Goal: Task Accomplishment & Management: Use online tool/utility

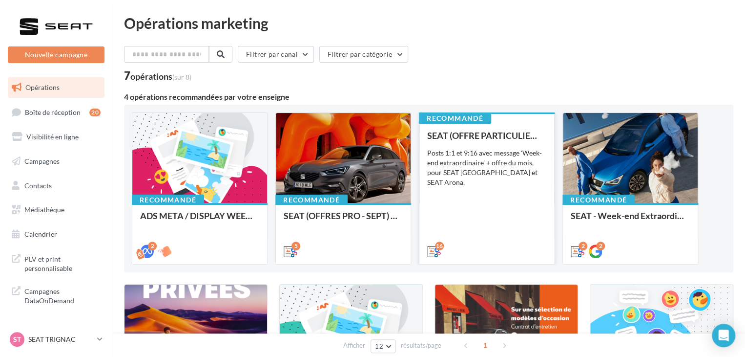
click at [501, 231] on div "SEAT (OFFRE PARTICULIER - SEPT) - SOCIAL MEDIA Posts 1:1 et 9:16 avec message '…" at bounding box center [486, 192] width 119 height 125
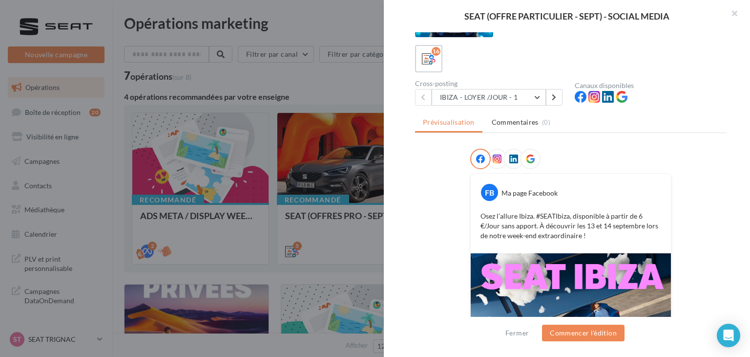
scroll to position [39, 0]
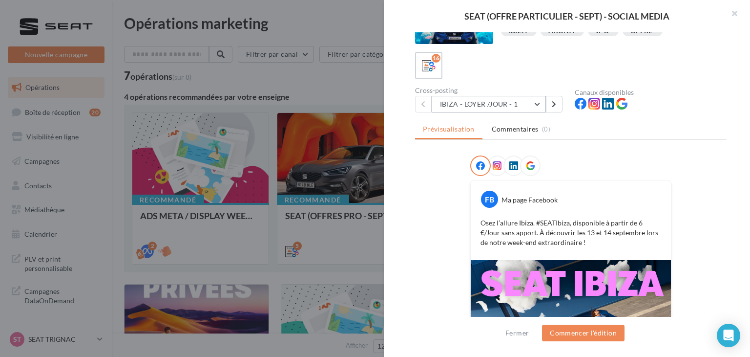
click at [499, 109] on button "IBIZA - LOYER /JOUR - 1" at bounding box center [489, 104] width 114 height 17
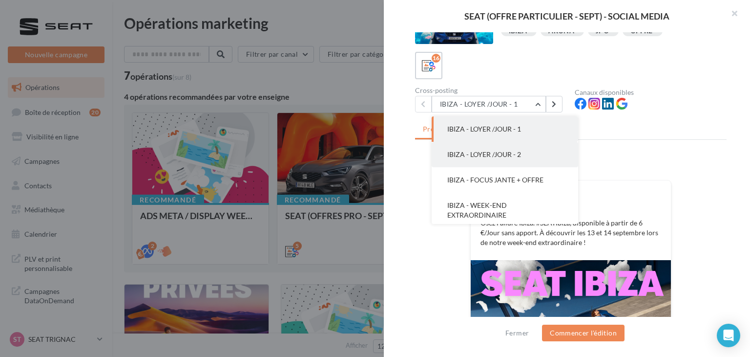
click at [511, 163] on button "IBIZA - LOYER /JOUR - 2" at bounding box center [505, 154] width 147 height 25
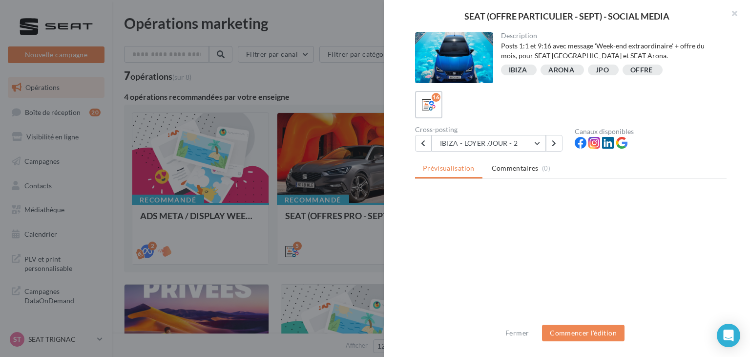
scroll to position [0, 0]
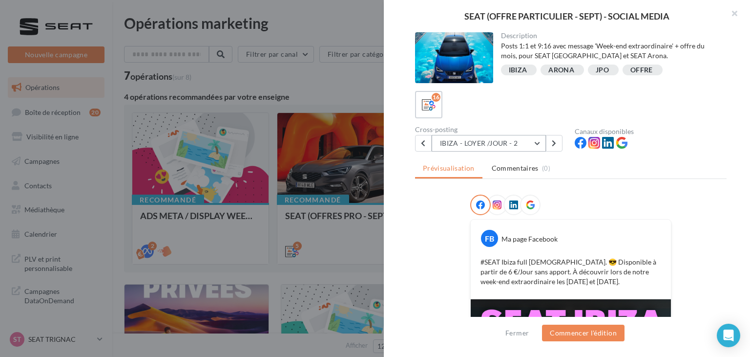
click at [514, 136] on button "IBIZA - LOYER /JOUR - 2" at bounding box center [489, 143] width 114 height 17
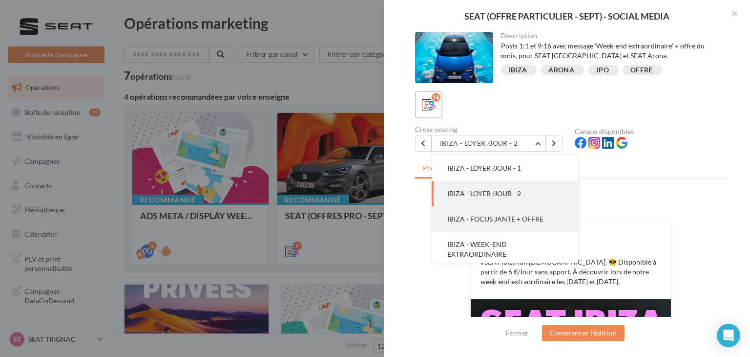
click at [518, 215] on span "IBIZA - FOCUS JANTE + OFFRE" at bounding box center [495, 218] width 96 height 8
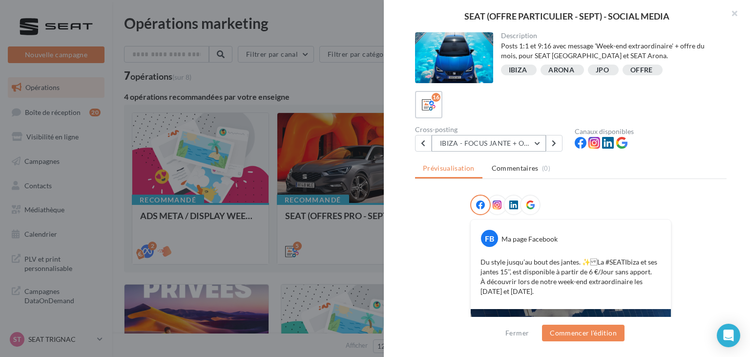
click at [522, 137] on button "IBIZA - FOCUS JANTE + OFFRE" at bounding box center [489, 143] width 114 height 17
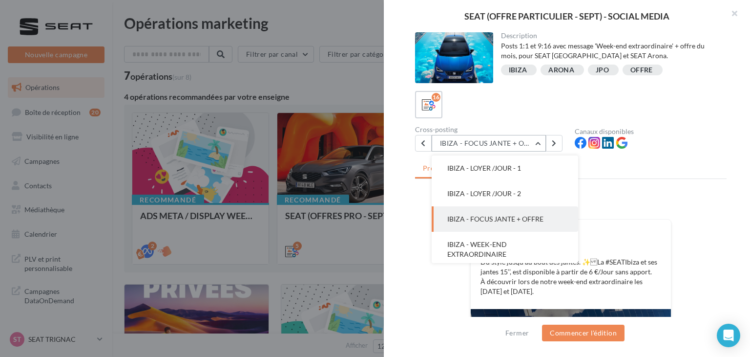
scroll to position [25, 0]
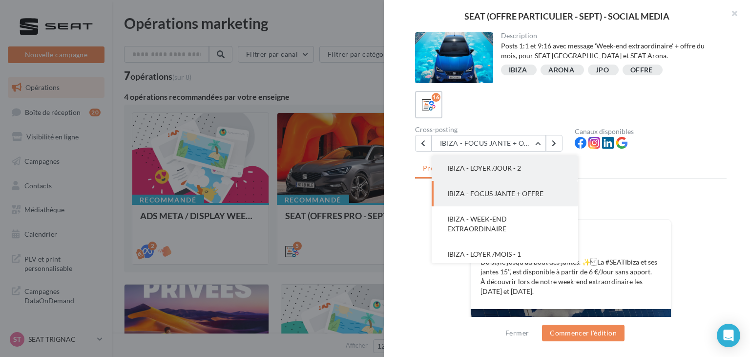
click at [518, 173] on button "IBIZA - LOYER /JOUR - 2" at bounding box center [505, 167] width 147 height 25
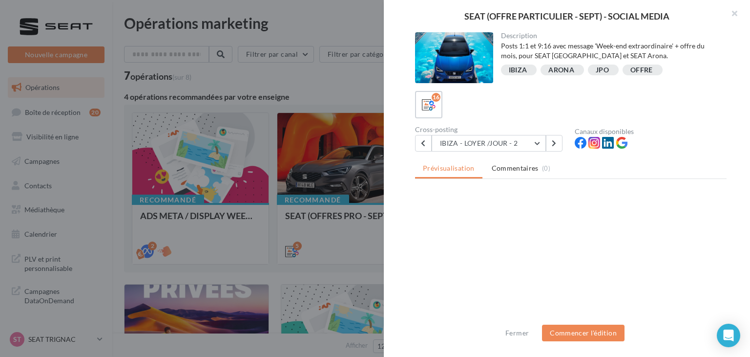
scroll to position [0, 0]
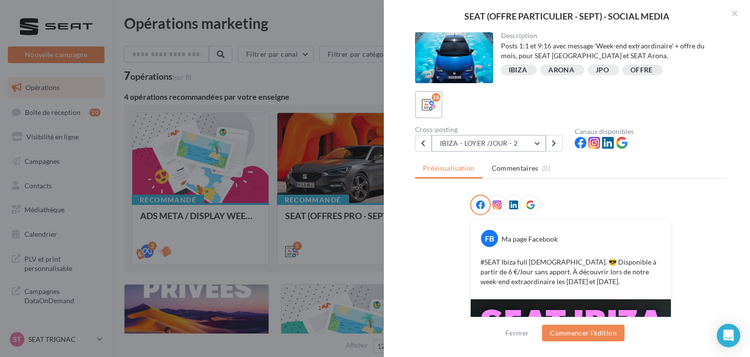
click at [519, 147] on button "IBIZA - LOYER /JOUR - 2" at bounding box center [489, 143] width 114 height 17
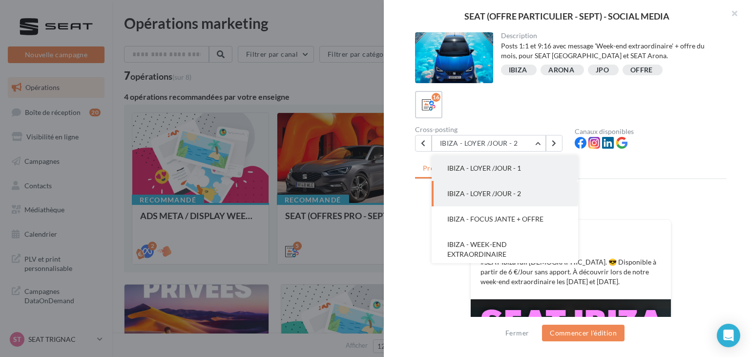
click at [522, 176] on button "IBIZA - LOYER /JOUR - 1" at bounding box center [505, 167] width 147 height 25
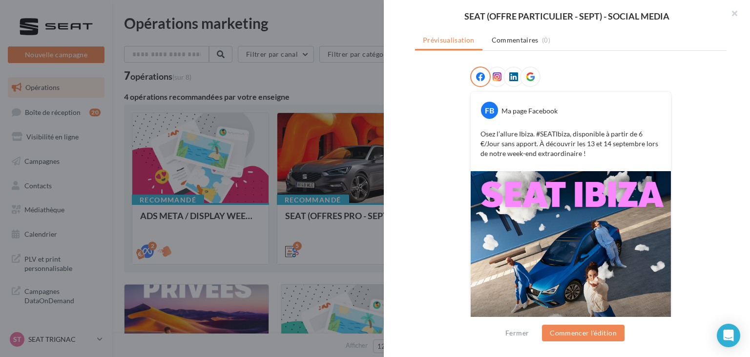
scroll to position [88, 0]
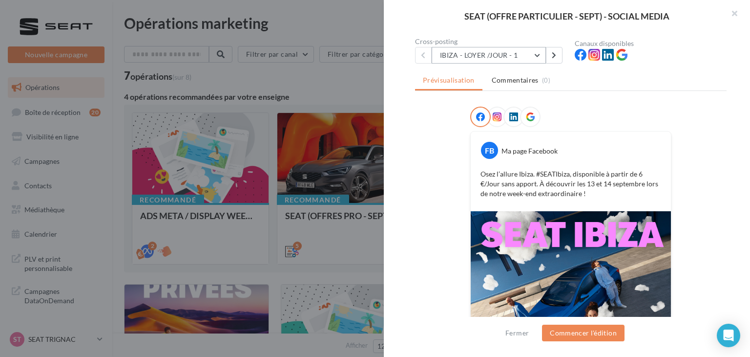
click at [520, 57] on button "IBIZA - LOYER /JOUR - 1" at bounding box center [489, 55] width 114 height 17
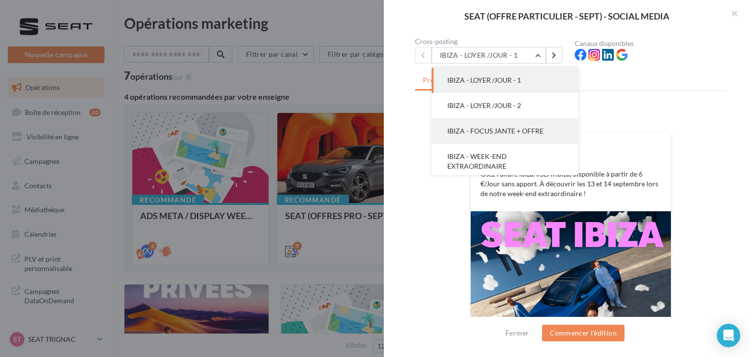
click at [519, 140] on button "IBIZA - FOCUS JANTE + OFFRE" at bounding box center [505, 130] width 147 height 25
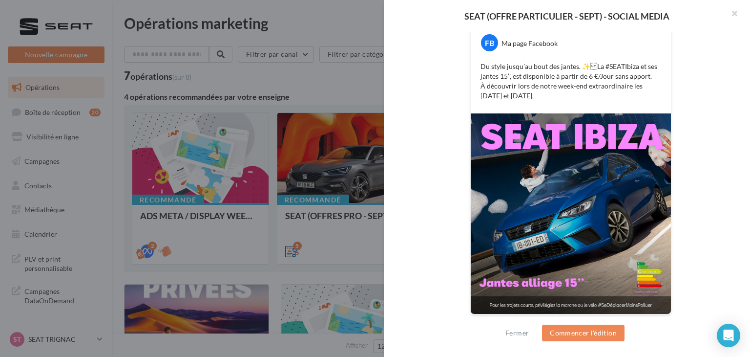
scroll to position [49, 0]
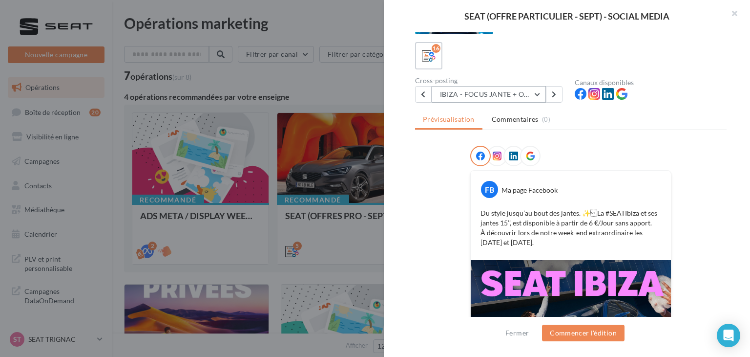
click at [503, 98] on button "IBIZA - FOCUS JANTE + OFFRE" at bounding box center [489, 94] width 114 height 17
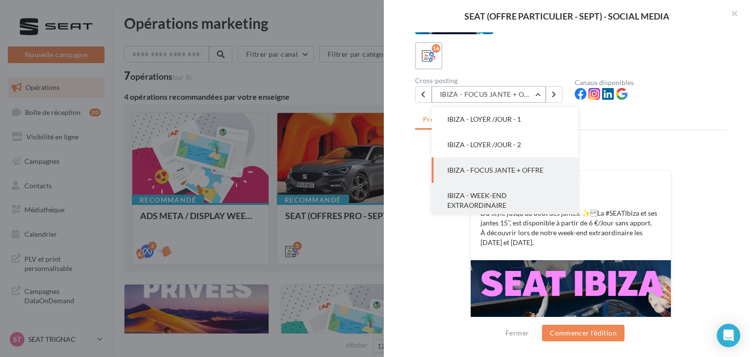
scroll to position [25, 0]
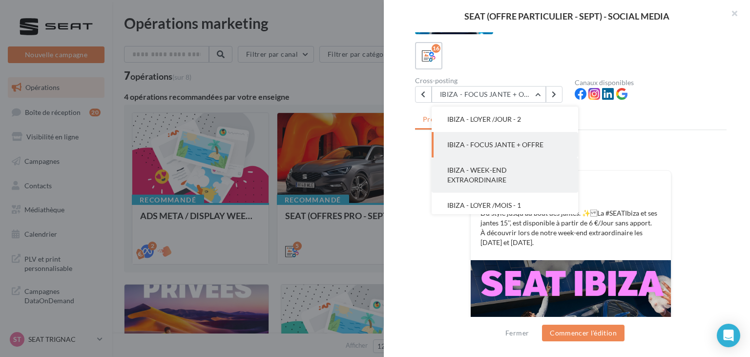
click at [515, 183] on button "IBIZA - WEEK-END EXTRAORDINAIRE" at bounding box center [505, 174] width 147 height 35
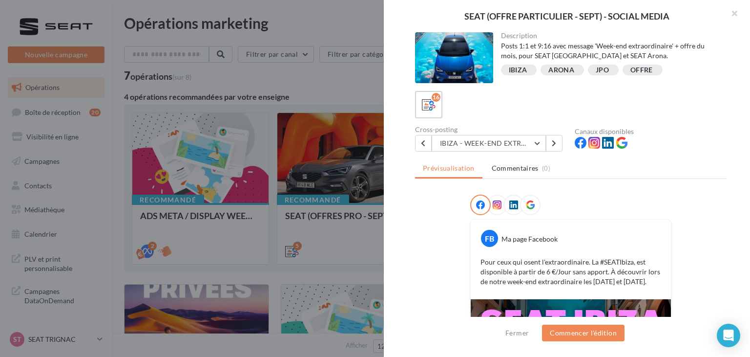
scroll to position [0, 0]
click at [483, 144] on button "IBIZA - WEEK-END EXTRAORDINAIRE" at bounding box center [489, 143] width 114 height 17
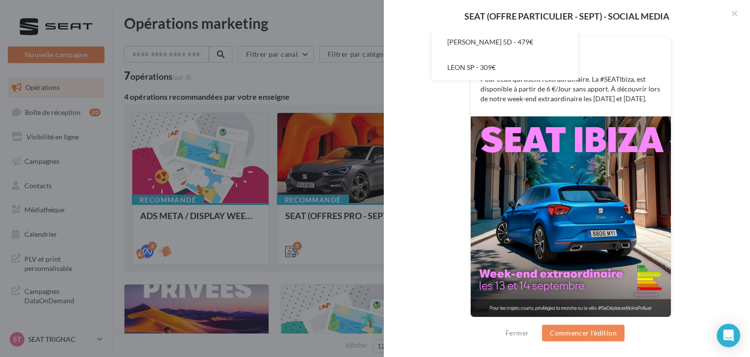
scroll to position [186, 0]
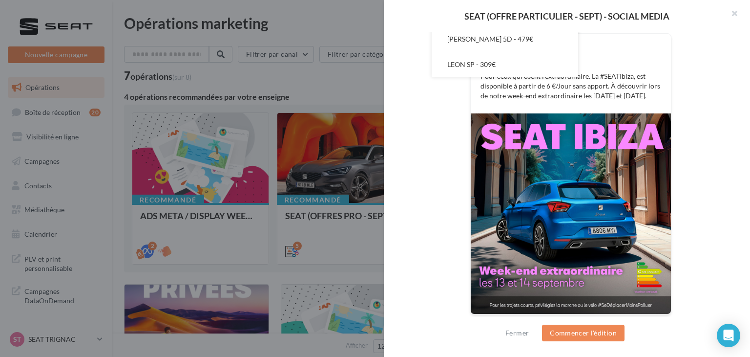
click at [712, 152] on div "FB Ma page Facebook Pour ceux qui osent l'extraordinaire. La #SEATIbiza, est di…" at bounding box center [571, 168] width 312 height 318
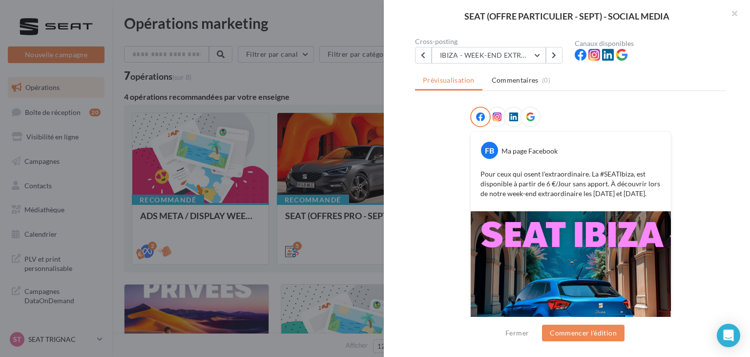
scroll to position [0, 0]
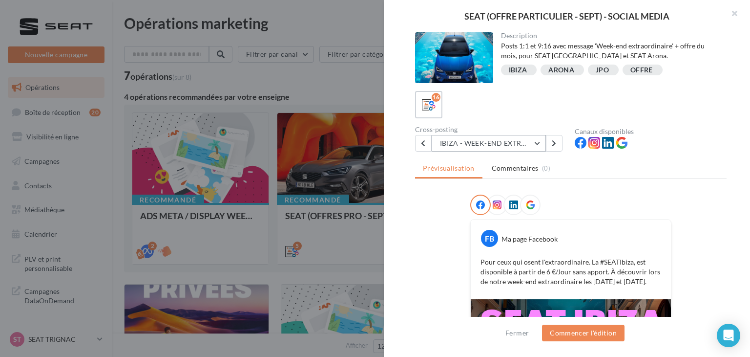
click at [505, 148] on button "IBIZA - WEEK-END EXTRAORDINAIRE" at bounding box center [489, 143] width 114 height 17
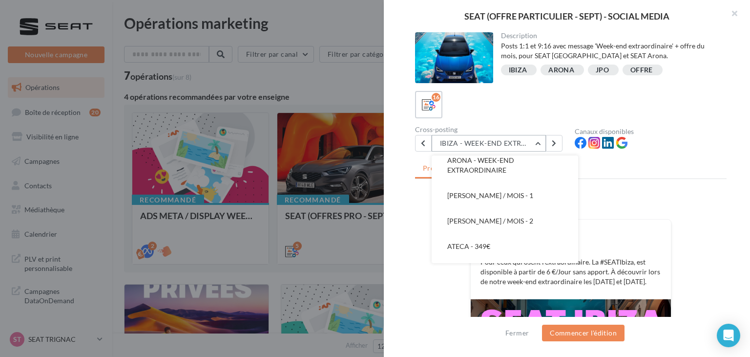
scroll to position [123, 0]
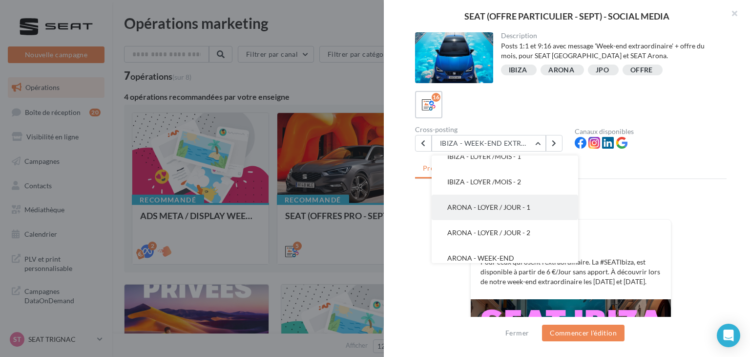
click at [504, 214] on button "ARONA - LOYER / JOUR - 1" at bounding box center [505, 206] width 147 height 25
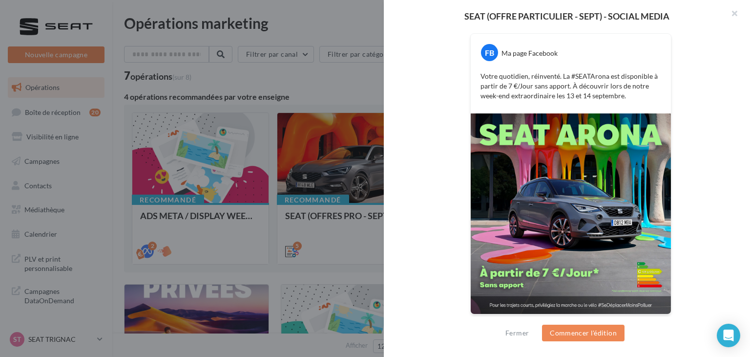
scroll to position [0, 0]
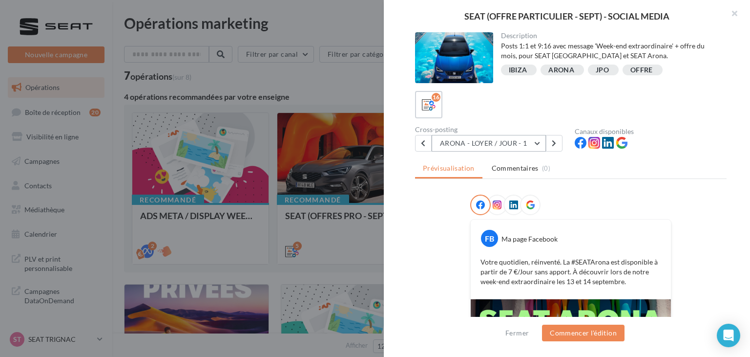
click at [450, 141] on button "ARONA - LOYER / JOUR - 1" at bounding box center [489, 143] width 114 height 17
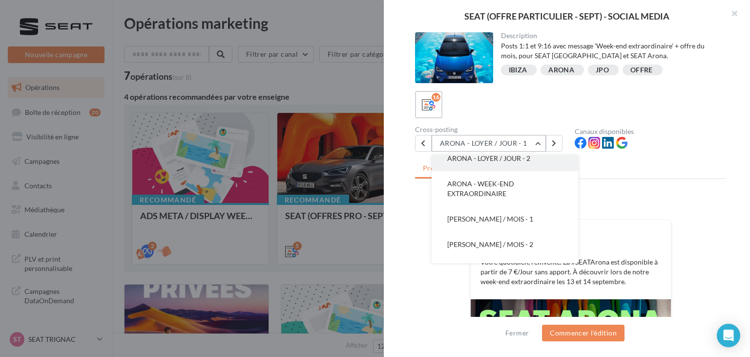
scroll to position [274, 0]
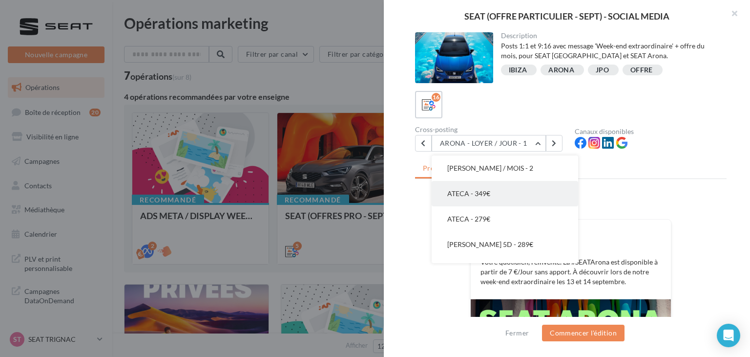
click at [498, 194] on button "ATECA - 349€" at bounding box center [505, 193] width 147 height 25
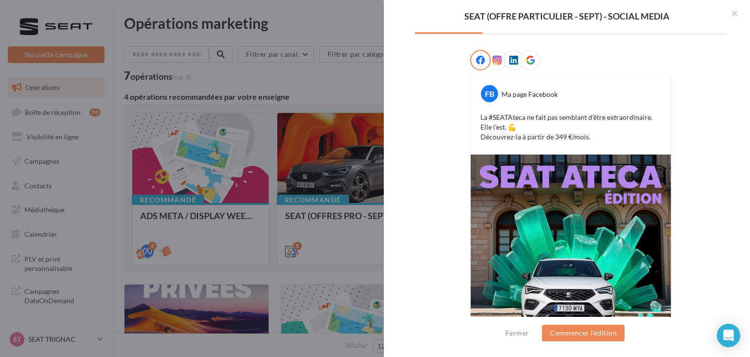
scroll to position [147, 0]
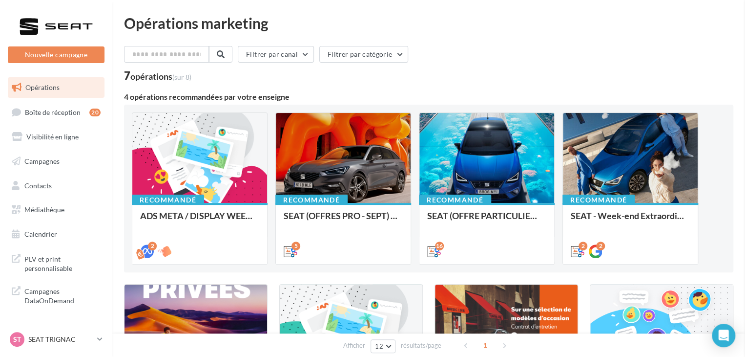
click at [342, 248] on div "5" at bounding box center [343, 250] width 119 height 12
click at [349, 232] on div "SEAT (OFFRES PRO - SEPT) - SOCIAL MEDIA" at bounding box center [343, 233] width 119 height 44
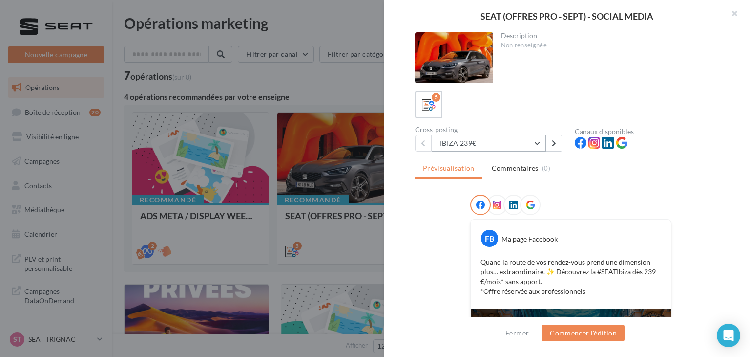
click at [492, 139] on button "IBIZA 239€" at bounding box center [489, 143] width 114 height 17
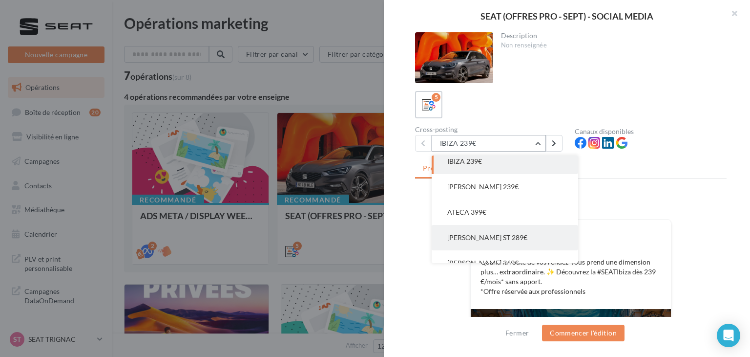
scroll to position [0, 0]
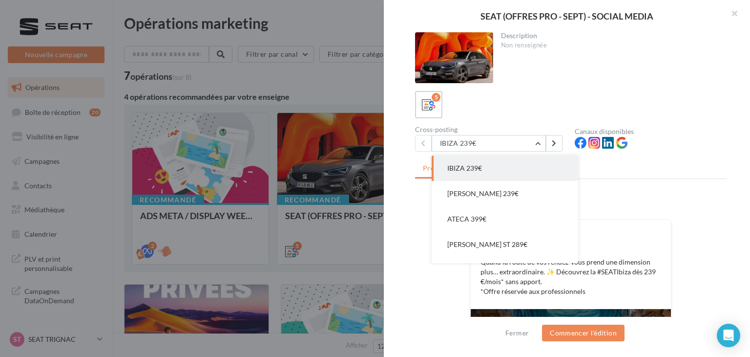
click at [617, 178] on div "Prévisualisation Commentaires (0) FB Ma page Facebook Quand la route de vos ren…" at bounding box center [571, 242] width 312 height 167
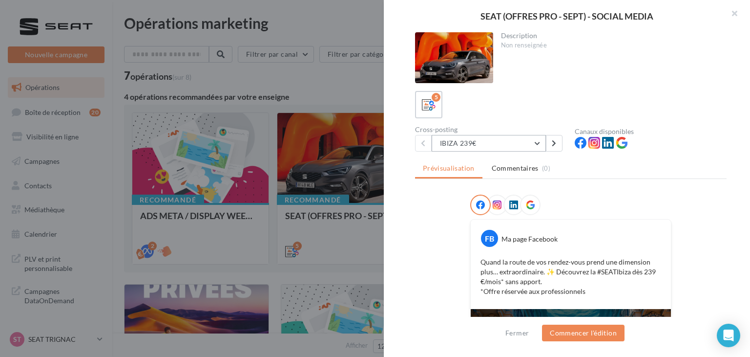
click at [528, 141] on button "IBIZA 239€" at bounding box center [489, 143] width 114 height 17
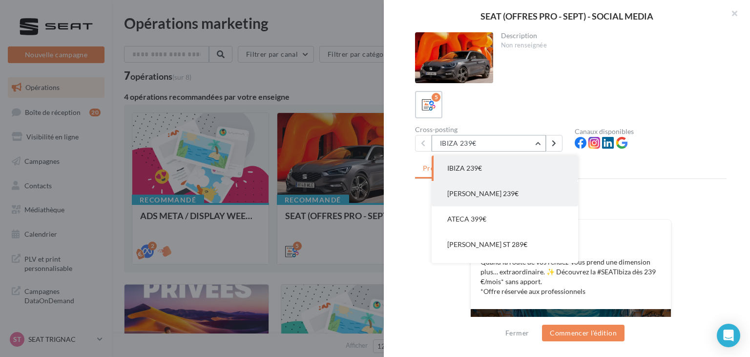
scroll to position [20, 0]
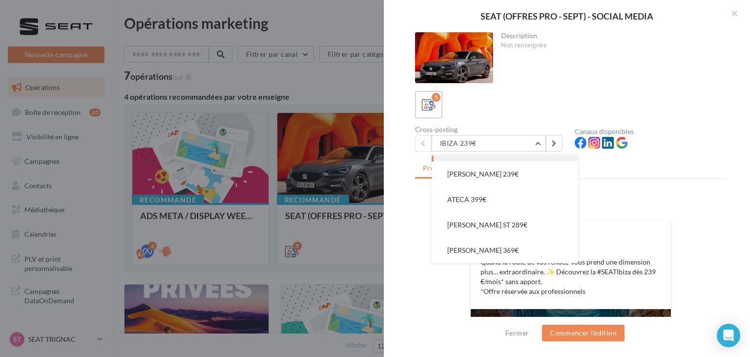
click at [354, 267] on div at bounding box center [375, 178] width 750 height 357
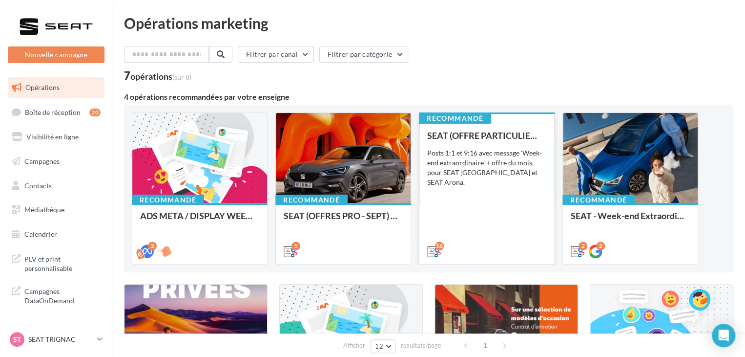
click at [485, 234] on div "SEAT (OFFRE PARTICULIER - SEPT) - SOCIAL MEDIA Posts 1:1 et 9:16 avec message '…" at bounding box center [486, 192] width 119 height 125
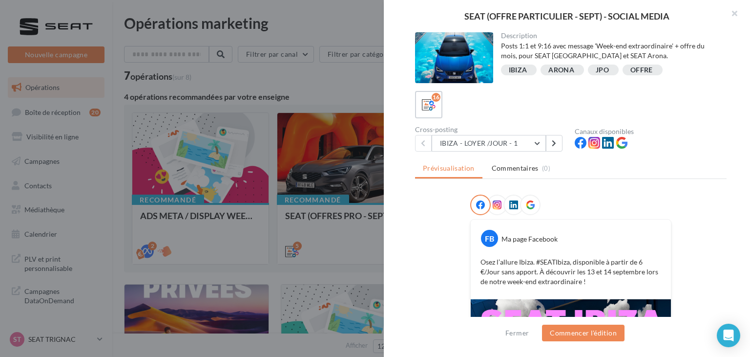
click at [513, 129] on div "Cross-posting" at bounding box center [491, 129] width 152 height 7
click at [509, 141] on button "IBIZA - LOYER /JOUR - 1" at bounding box center [489, 143] width 114 height 17
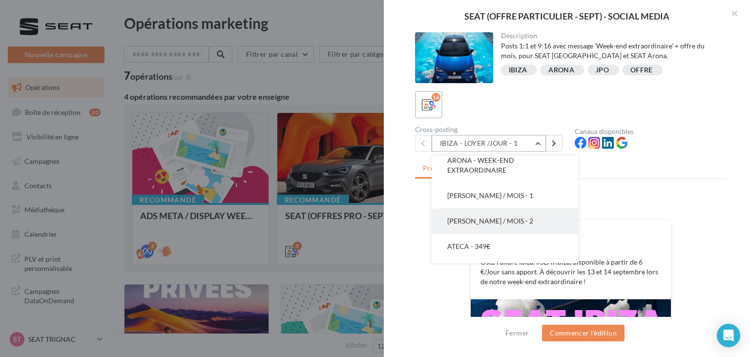
scroll to position [270, 0]
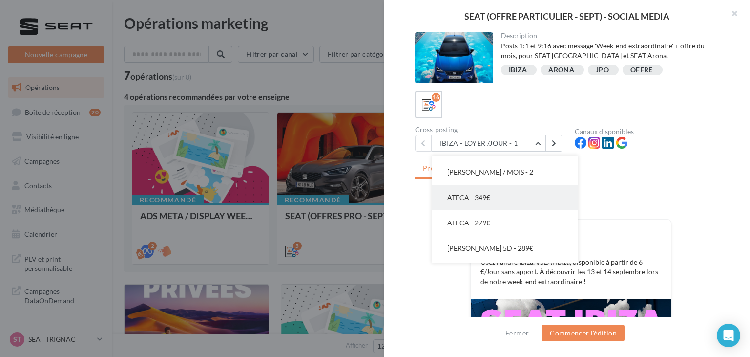
click at [513, 202] on button "ATECA - 349€" at bounding box center [505, 197] width 147 height 25
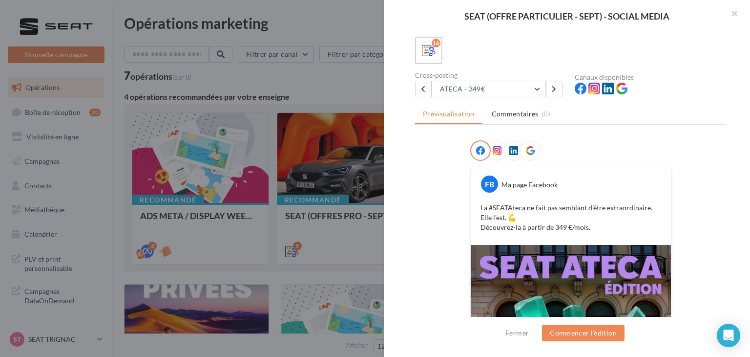
scroll to position [0, 0]
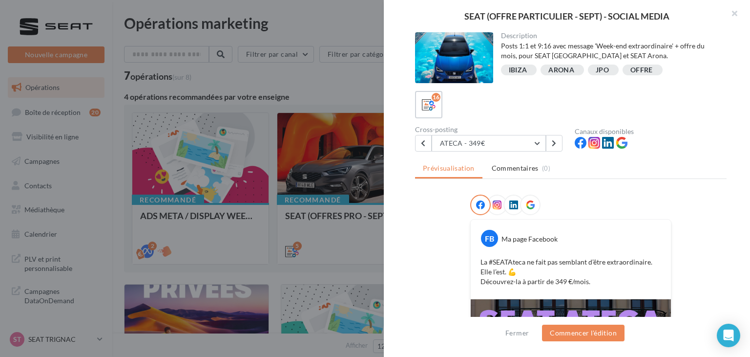
click at [330, 258] on div at bounding box center [375, 178] width 750 height 357
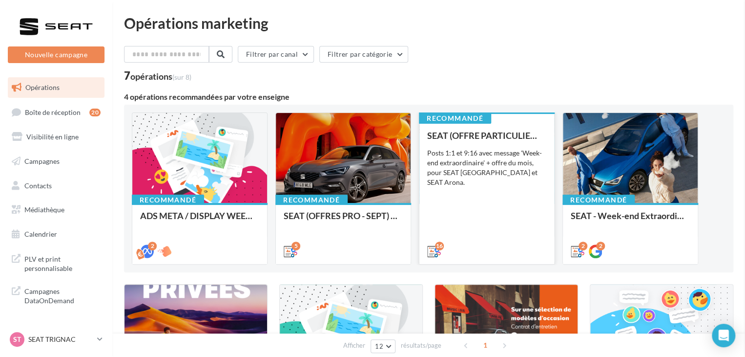
click at [532, 233] on div "SEAT (OFFRE PARTICULIER - SEPT) - SOCIAL MEDIA Posts 1:1 et 9:16 avec message '…" at bounding box center [486, 192] width 119 height 125
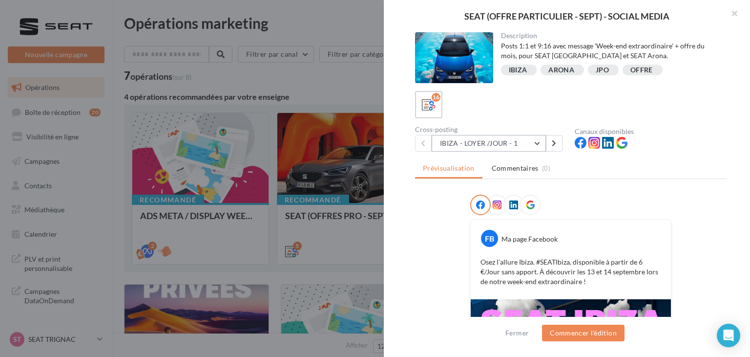
click at [500, 141] on button "IBIZA - LOYER /JOUR - 1" at bounding box center [489, 143] width 114 height 17
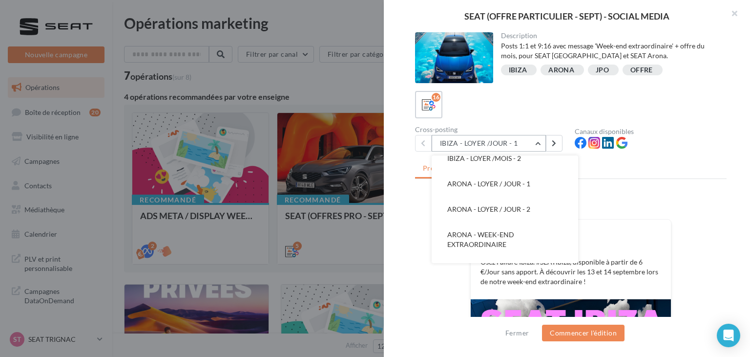
scroll to position [195, 0]
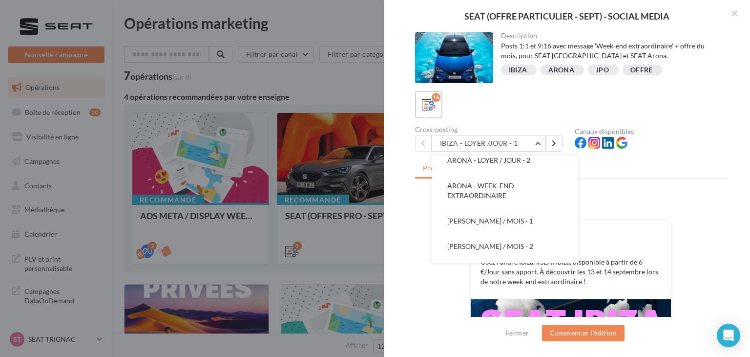
click at [518, 199] on button "ARONA - WEEK-END EXTRAORDINAIRE" at bounding box center [505, 190] width 147 height 35
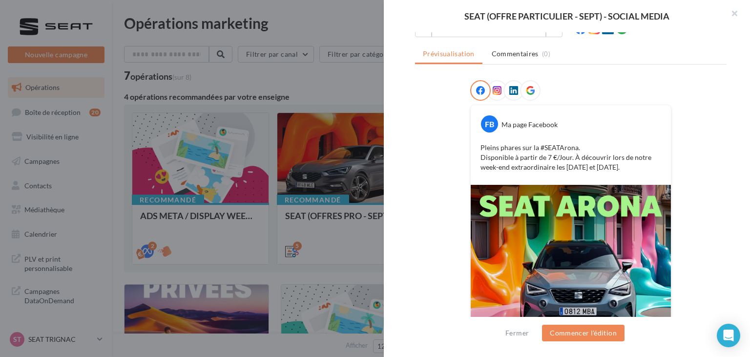
scroll to position [0, 0]
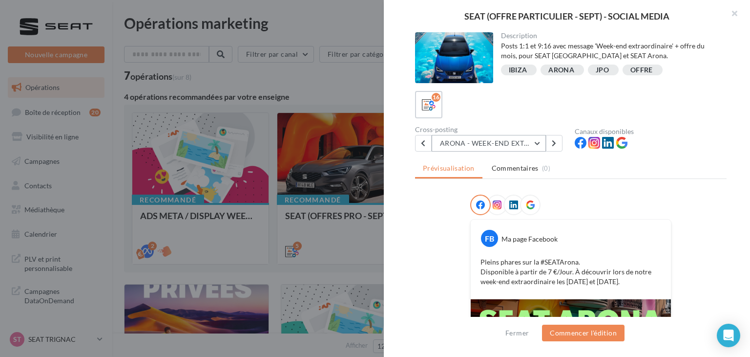
click at [464, 142] on button "ARONA - WEEK-END EXTRAORDINAIRE" at bounding box center [489, 143] width 114 height 17
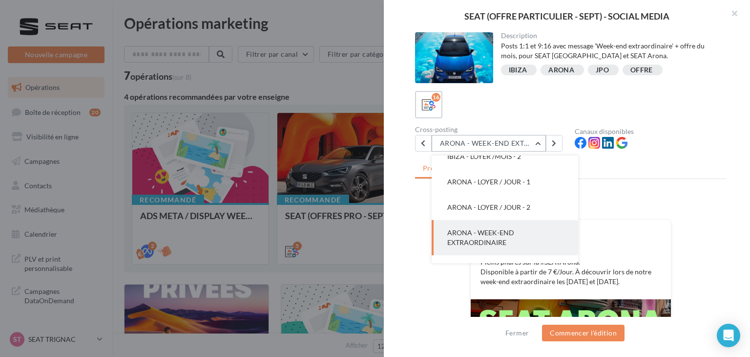
scroll to position [51, 0]
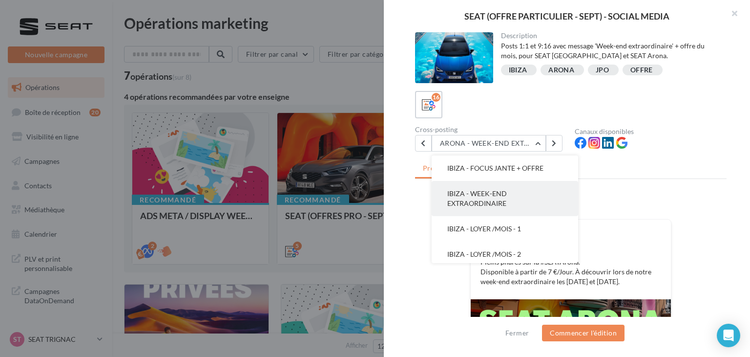
click at [501, 196] on span "IBIZA - WEEK-END EXTRAORDINAIRE" at bounding box center [477, 198] width 60 height 18
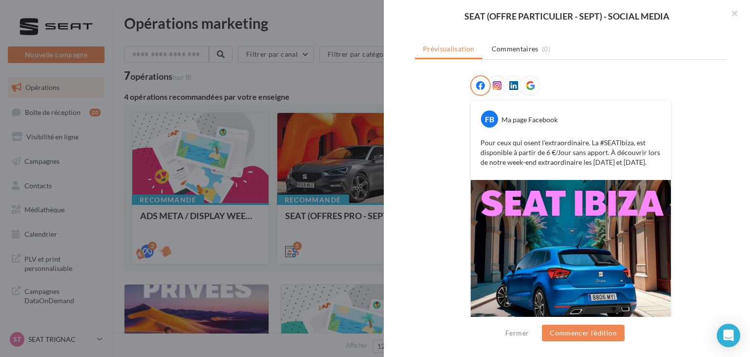
scroll to position [186, 0]
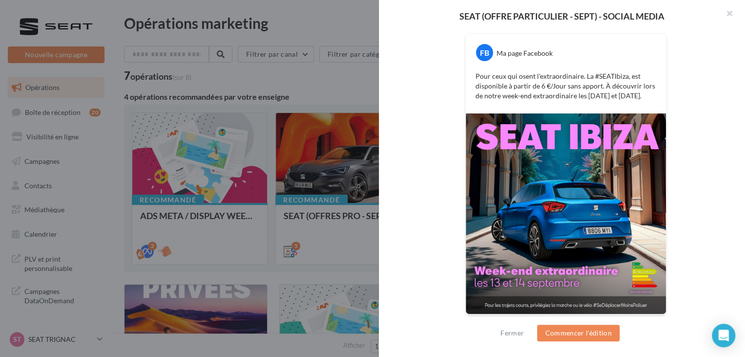
click at [316, 243] on div at bounding box center [372, 178] width 745 height 357
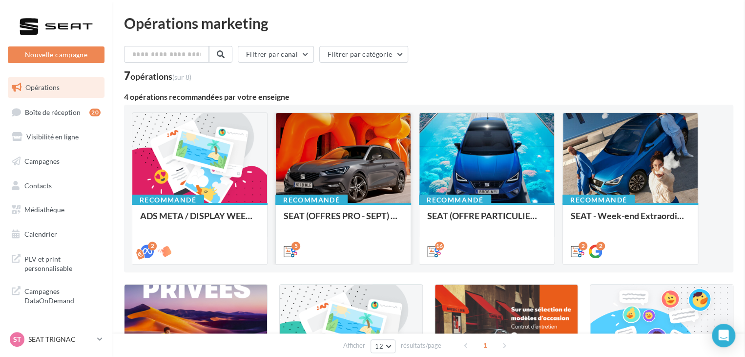
click at [365, 236] on div "5" at bounding box center [343, 249] width 135 height 27
click at [380, 232] on div "SEAT (OFFRES PRO - SEPT) - SOCIAL MEDIA" at bounding box center [343, 233] width 119 height 44
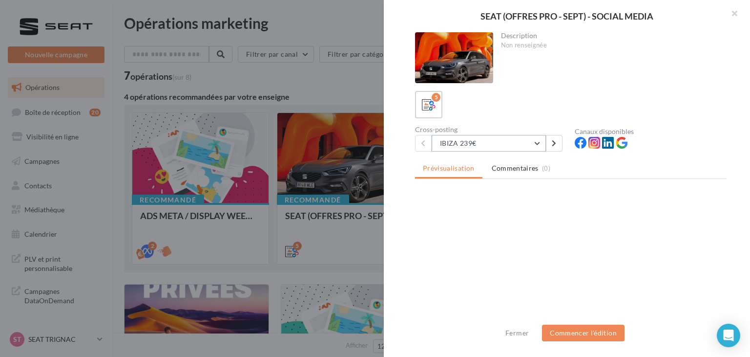
click at [488, 149] on button "IBIZA 239€" at bounding box center [489, 143] width 114 height 17
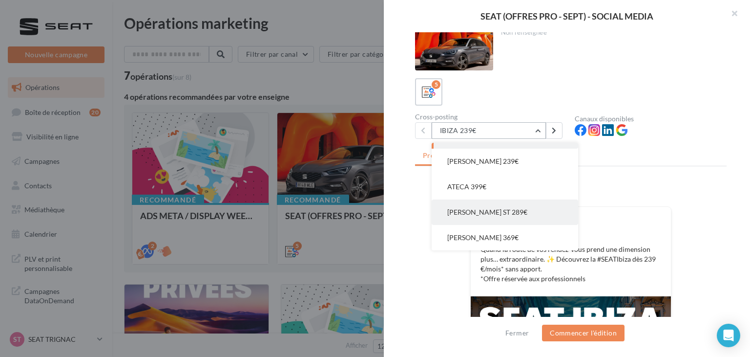
scroll to position [49, 0]
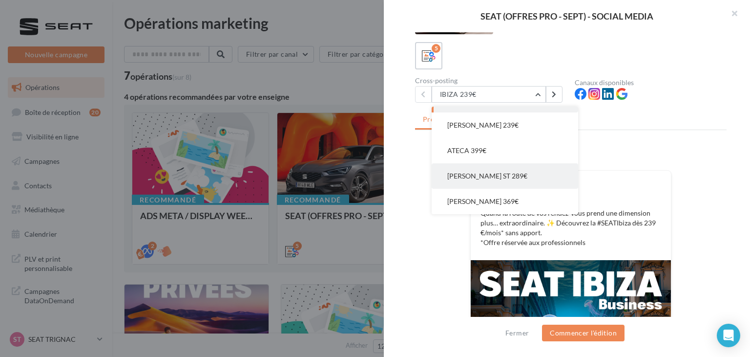
click at [493, 176] on button "[PERSON_NAME] ST 289€" at bounding box center [505, 175] width 147 height 25
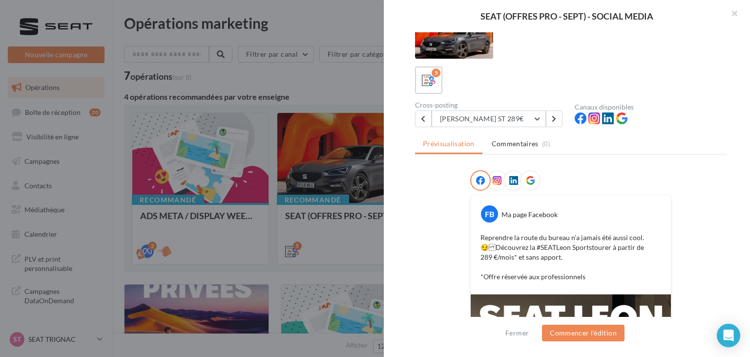
scroll to position [11, 0]
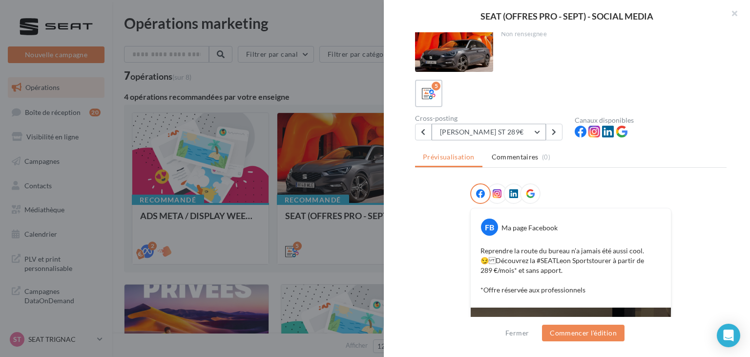
click at [506, 130] on button "[PERSON_NAME] ST 289€" at bounding box center [489, 132] width 114 height 17
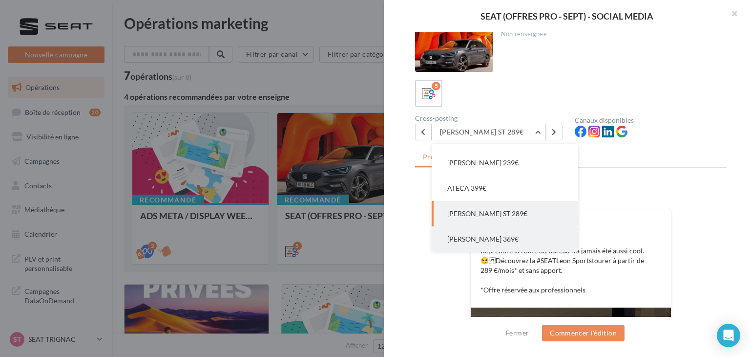
click at [497, 235] on span "[PERSON_NAME] 369€" at bounding box center [482, 238] width 71 height 8
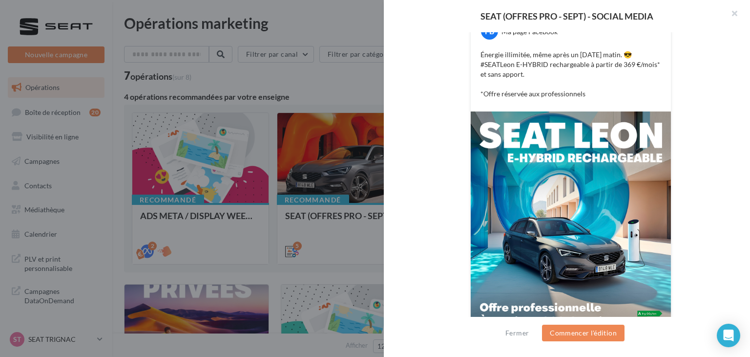
scroll to position [255, 0]
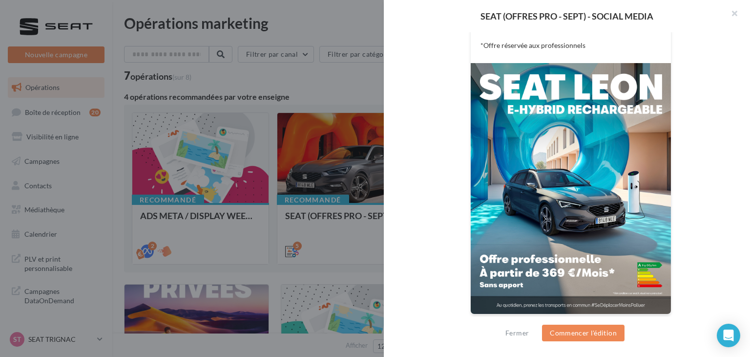
click at [435, 157] on div "FB Ma page Facebook Énergie illimitée, même après un [DATE] matin. 😎 #SEATLeon …" at bounding box center [571, 132] width 312 height 387
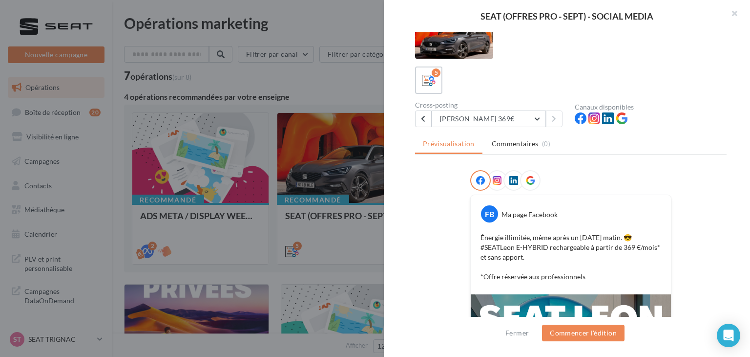
scroll to position [0, 0]
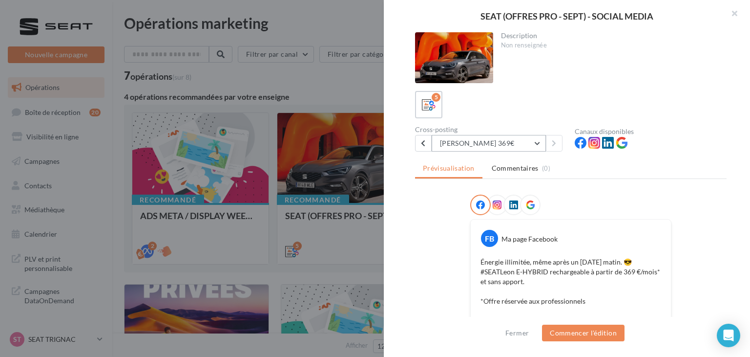
click at [498, 142] on button "[PERSON_NAME] 369€" at bounding box center [489, 143] width 114 height 17
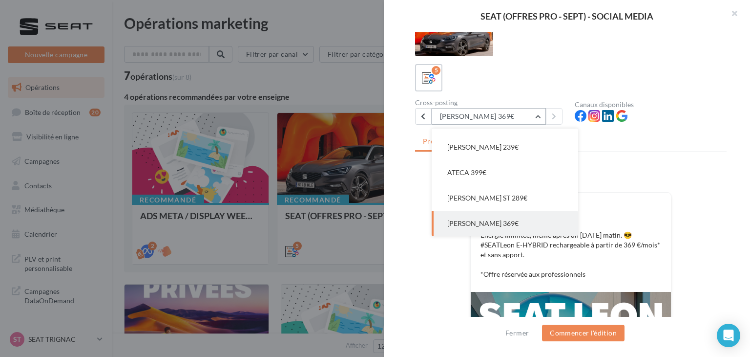
scroll to position [49, 0]
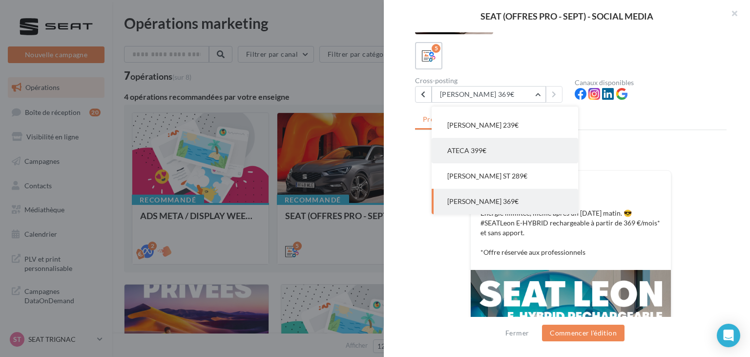
click at [514, 162] on button "ATECA 399€" at bounding box center [505, 150] width 147 height 25
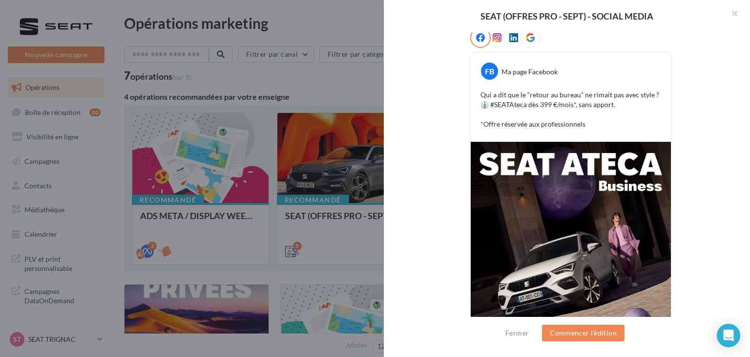
scroll to position [50, 0]
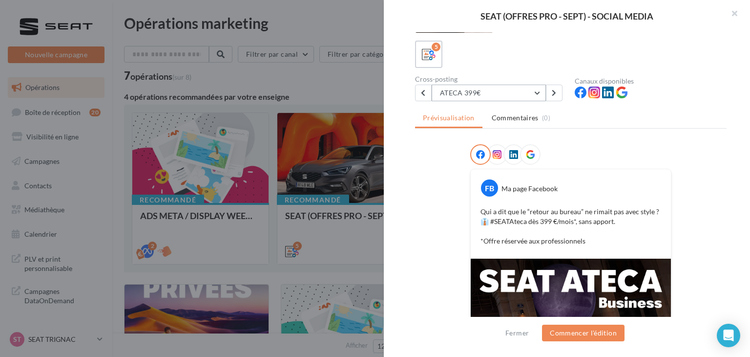
click at [464, 91] on button "ATECA 399€" at bounding box center [489, 92] width 114 height 17
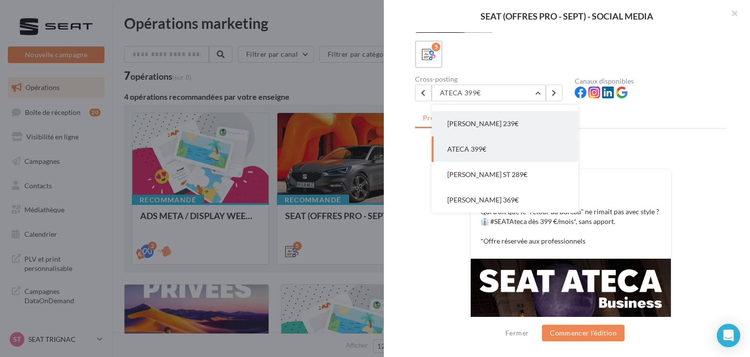
click at [511, 127] on button "[PERSON_NAME] 239€" at bounding box center [505, 123] width 147 height 25
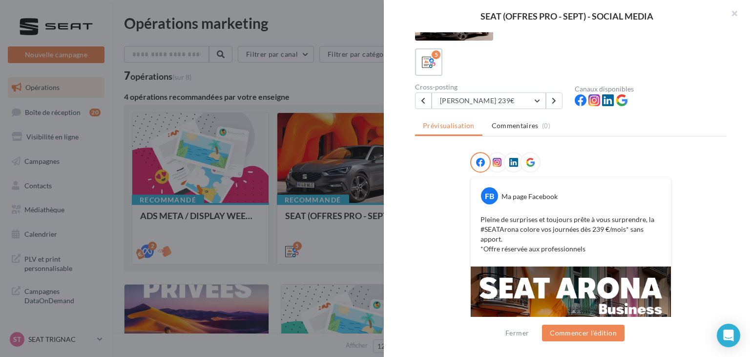
scroll to position [1, 0]
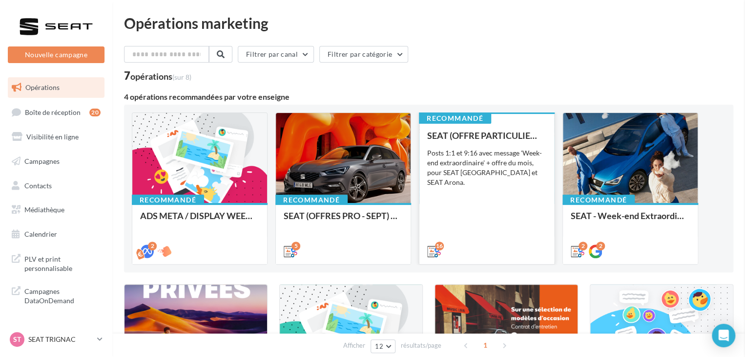
click at [490, 235] on div "SEAT (OFFRE PARTICULIER - SEPT) - SOCIAL MEDIA Posts 1:1 et 9:16 avec message '…" at bounding box center [486, 192] width 119 height 125
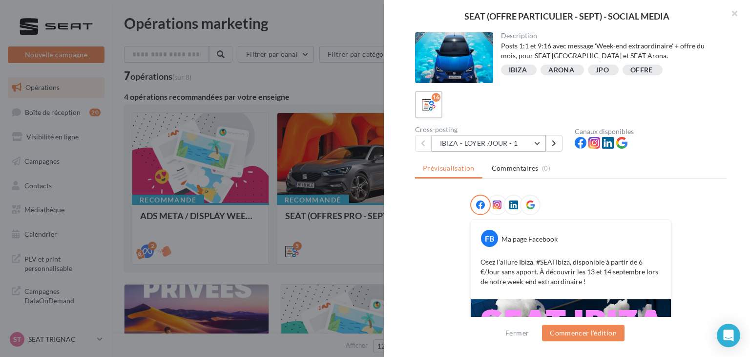
click at [516, 143] on button "IBIZA - LOYER /JOUR - 1" at bounding box center [489, 143] width 114 height 17
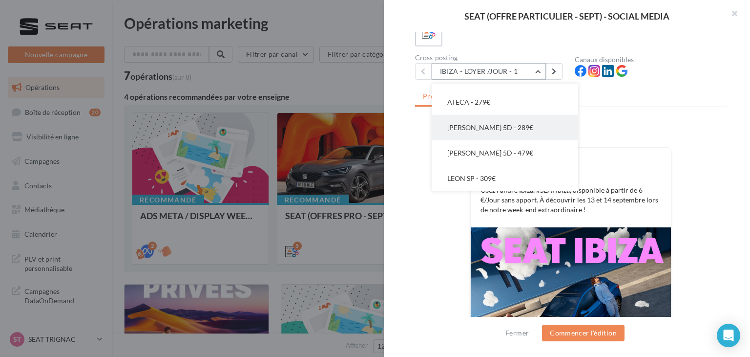
scroll to position [49, 0]
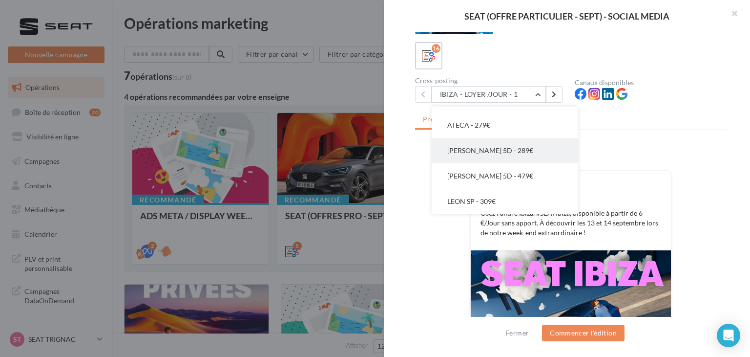
click at [522, 155] on button "[PERSON_NAME] 5D - 289€" at bounding box center [505, 150] width 147 height 25
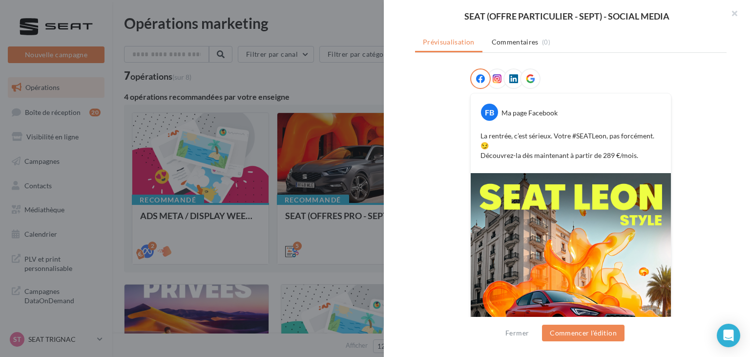
scroll to position [0, 0]
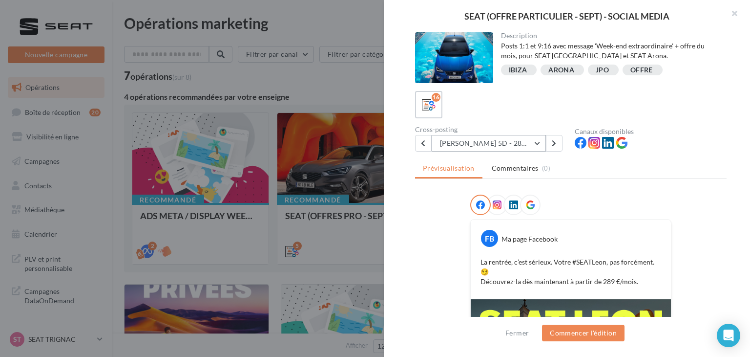
click at [477, 146] on button "[PERSON_NAME] 5D - 289€" at bounding box center [489, 143] width 114 height 17
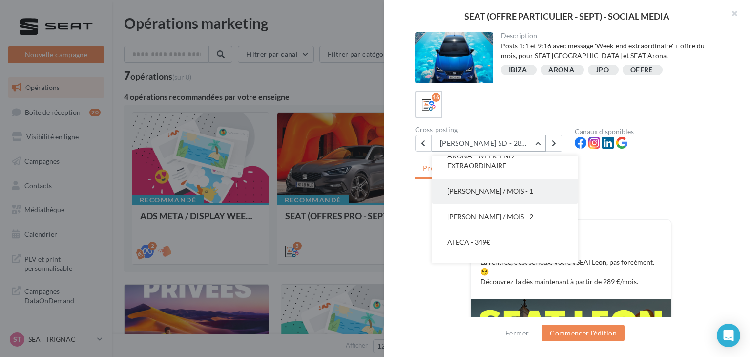
scroll to position [221, 0]
click at [525, 200] on button "[PERSON_NAME] / MOIS - 1" at bounding box center [505, 195] width 147 height 25
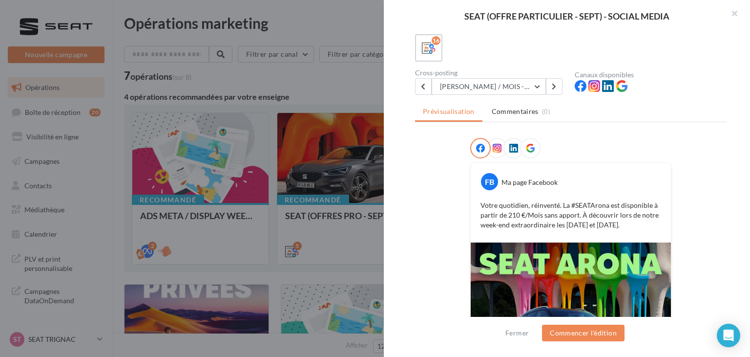
scroll to position [39, 0]
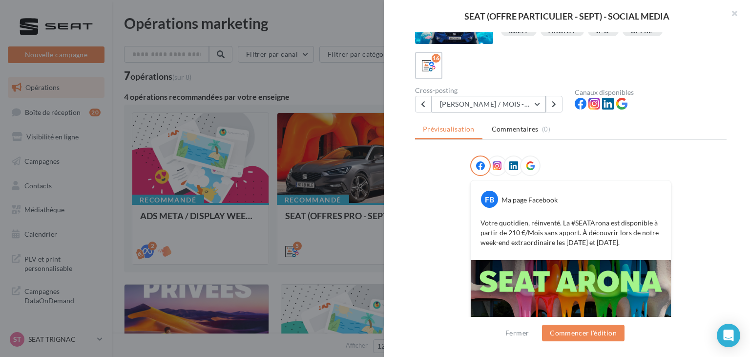
click at [526, 110] on button "[PERSON_NAME] / MOIS - 1" at bounding box center [489, 104] width 114 height 17
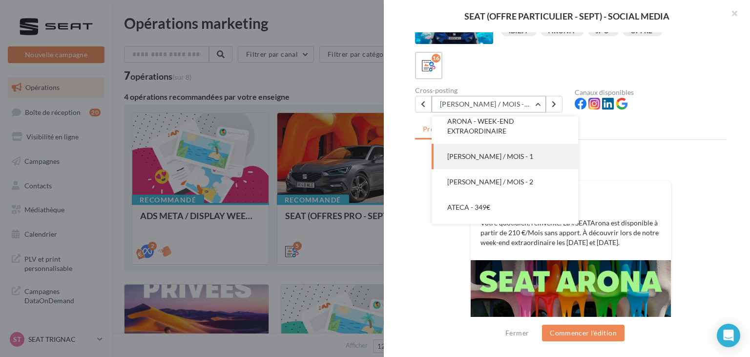
scroll to position [203, 0]
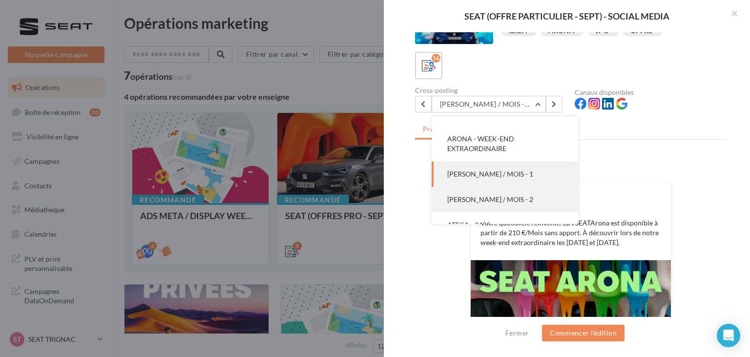
click at [530, 200] on button "[PERSON_NAME] / MOIS - 2" at bounding box center [505, 199] width 147 height 25
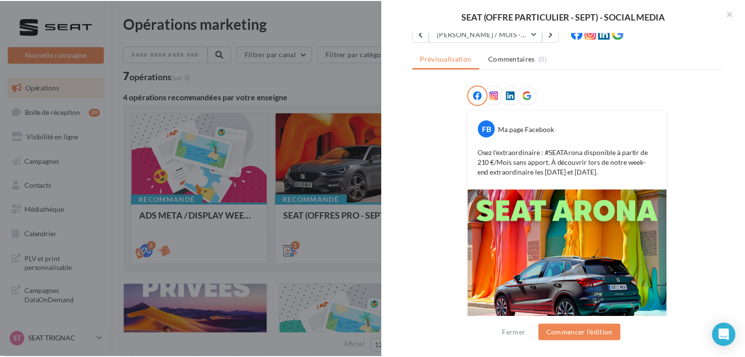
scroll to position [186, 0]
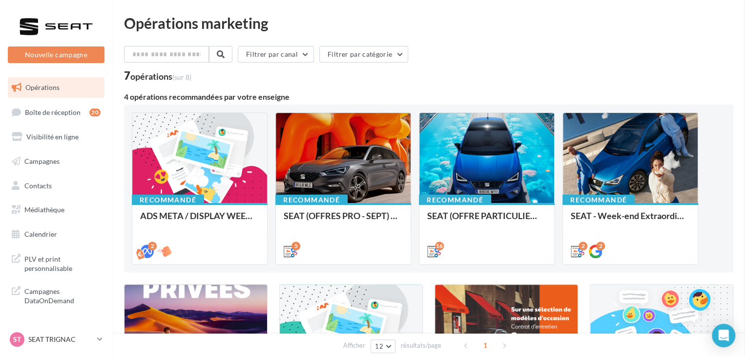
click at [93, 339] on p "SEAT TRIGNAC" at bounding box center [60, 339] width 65 height 10
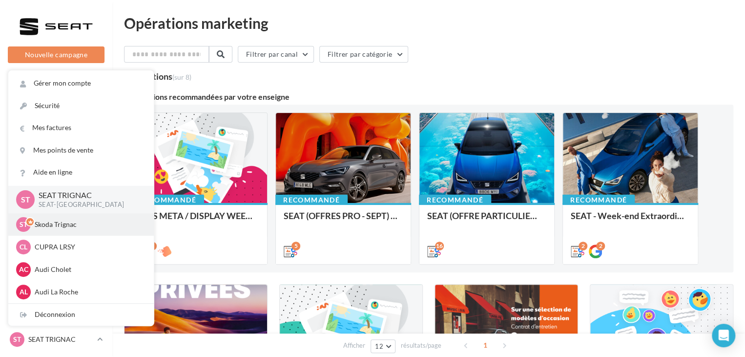
click at [82, 223] on p "Skoda Trignac" at bounding box center [88, 224] width 107 height 10
